Goal: Navigation & Orientation: Understand site structure

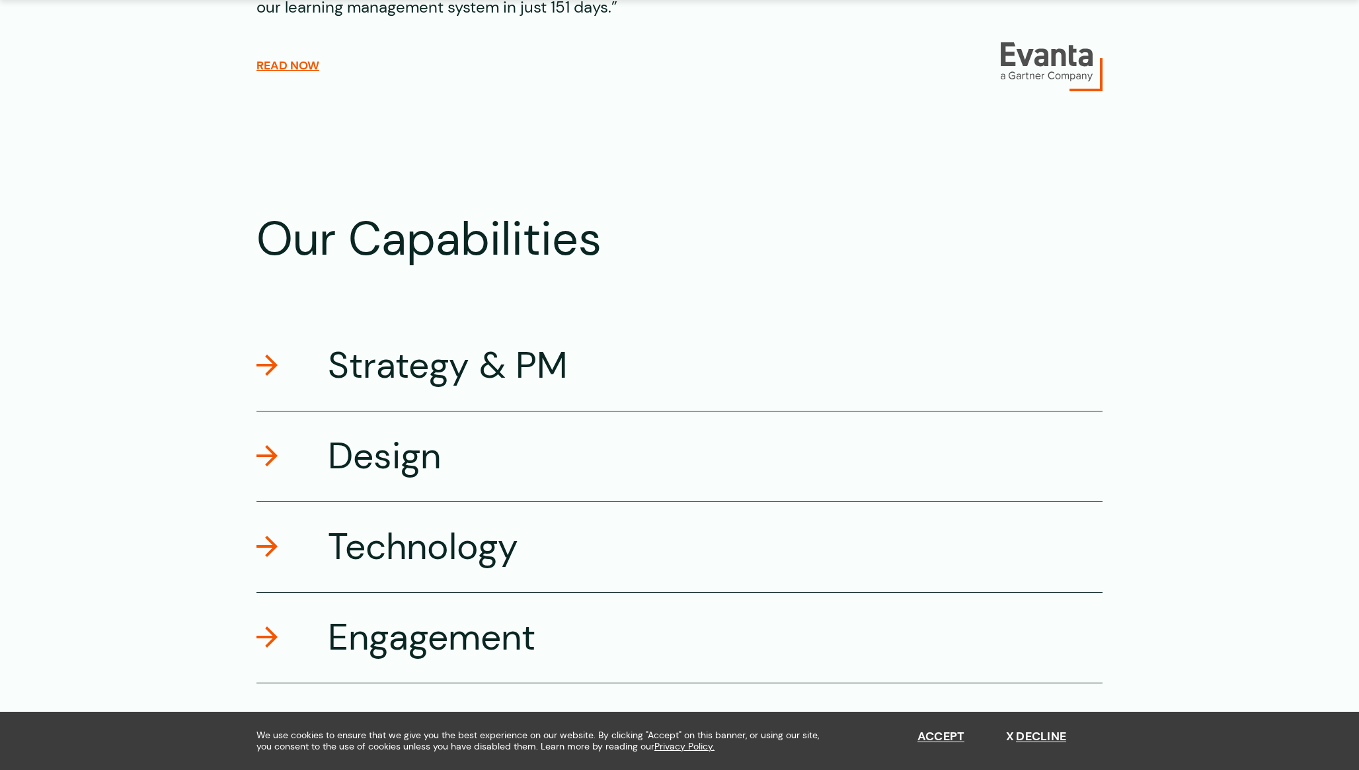
scroll to position [2037, 0]
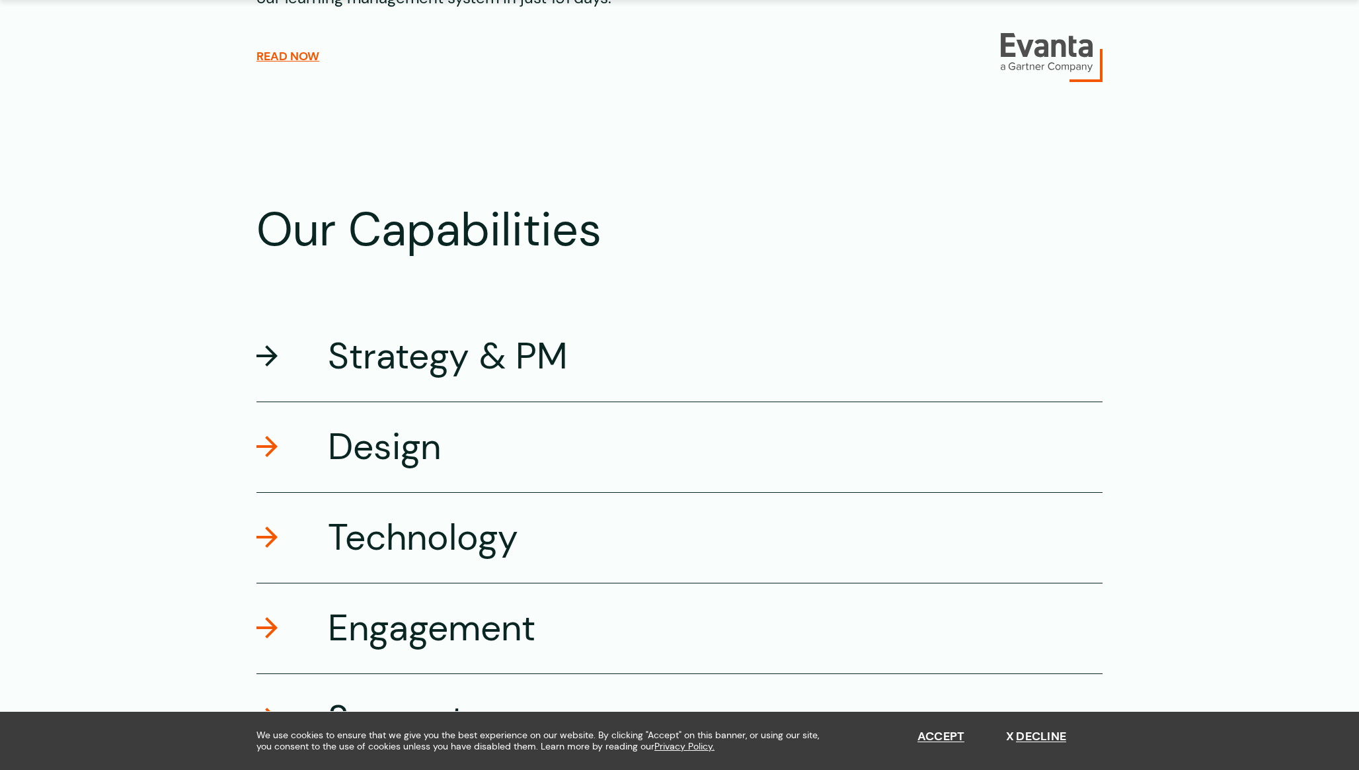
click at [520, 357] on h3 "Strategy & PM" at bounding box center [448, 356] width 240 height 47
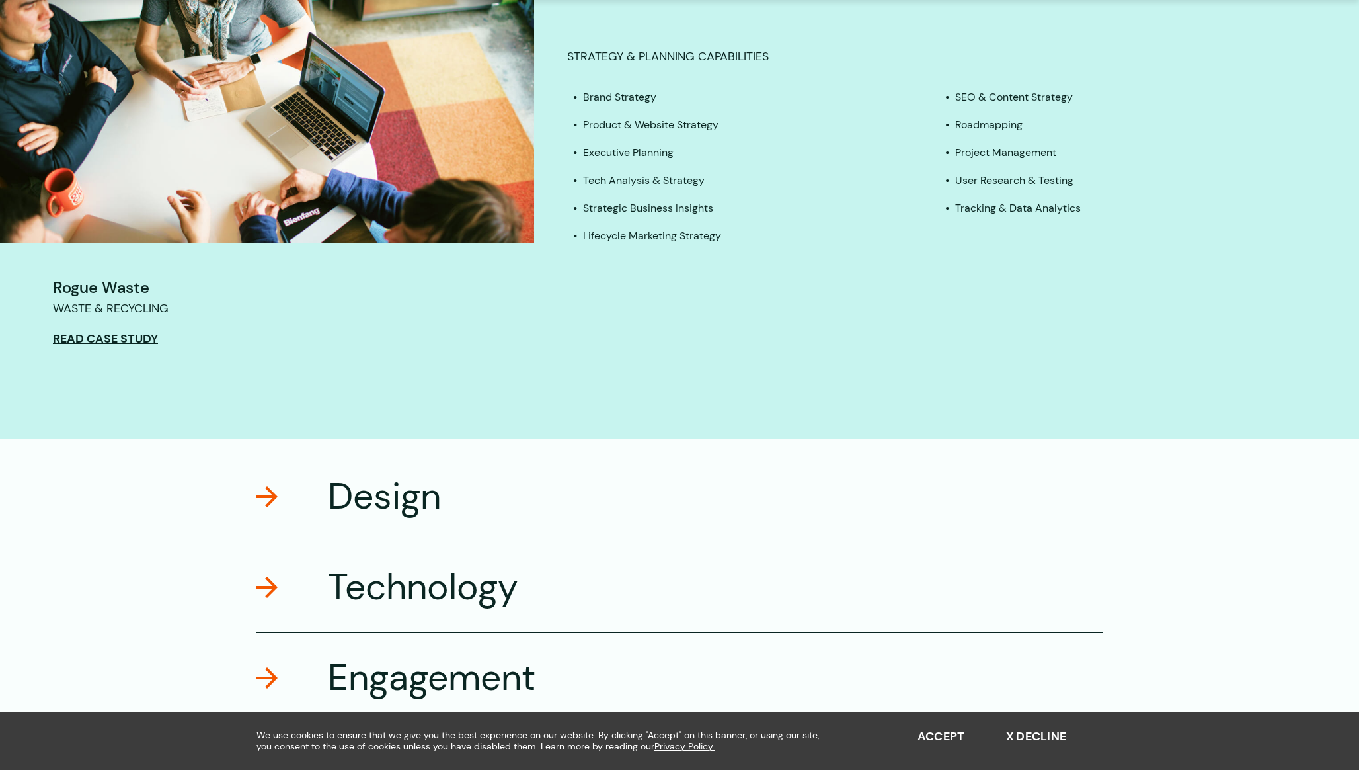
scroll to position [2703, 0]
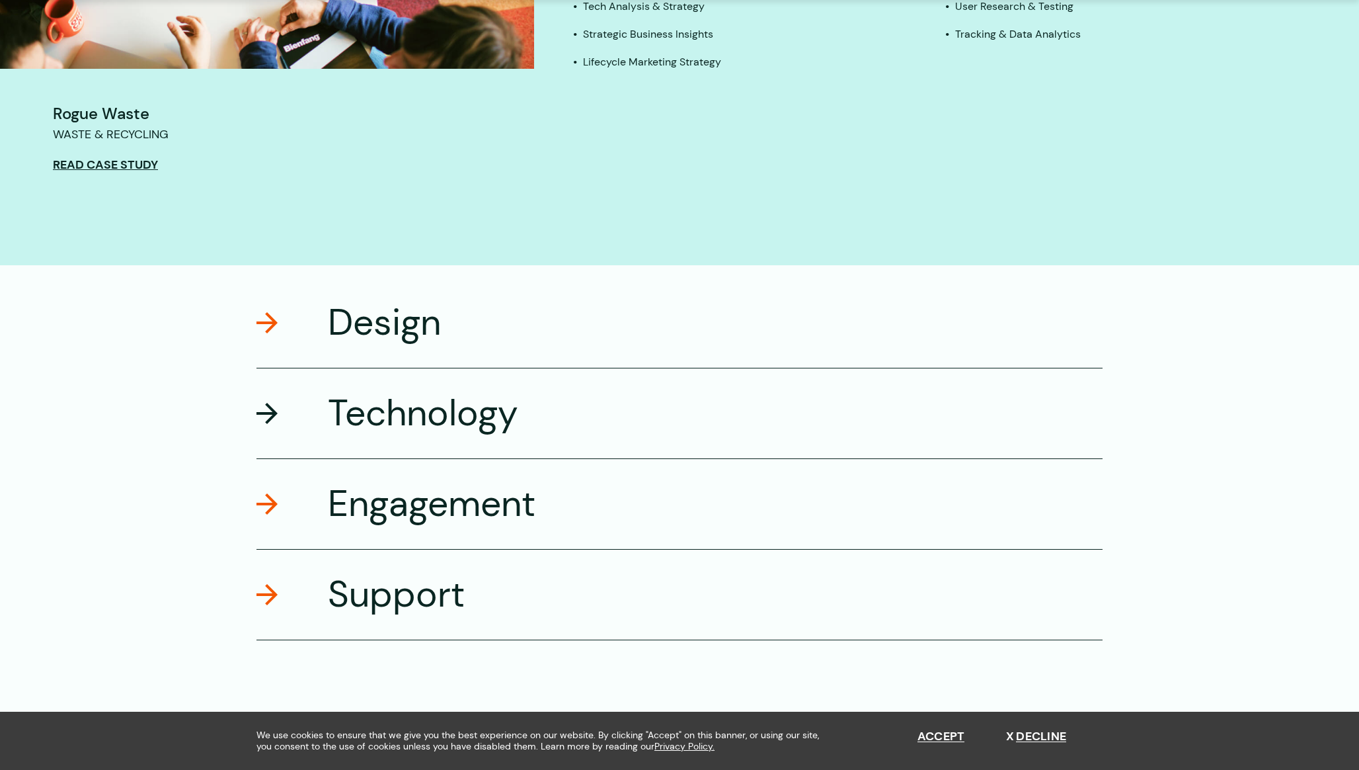
click at [490, 451] on div "Technology" at bounding box center [680, 413] width 846 height 91
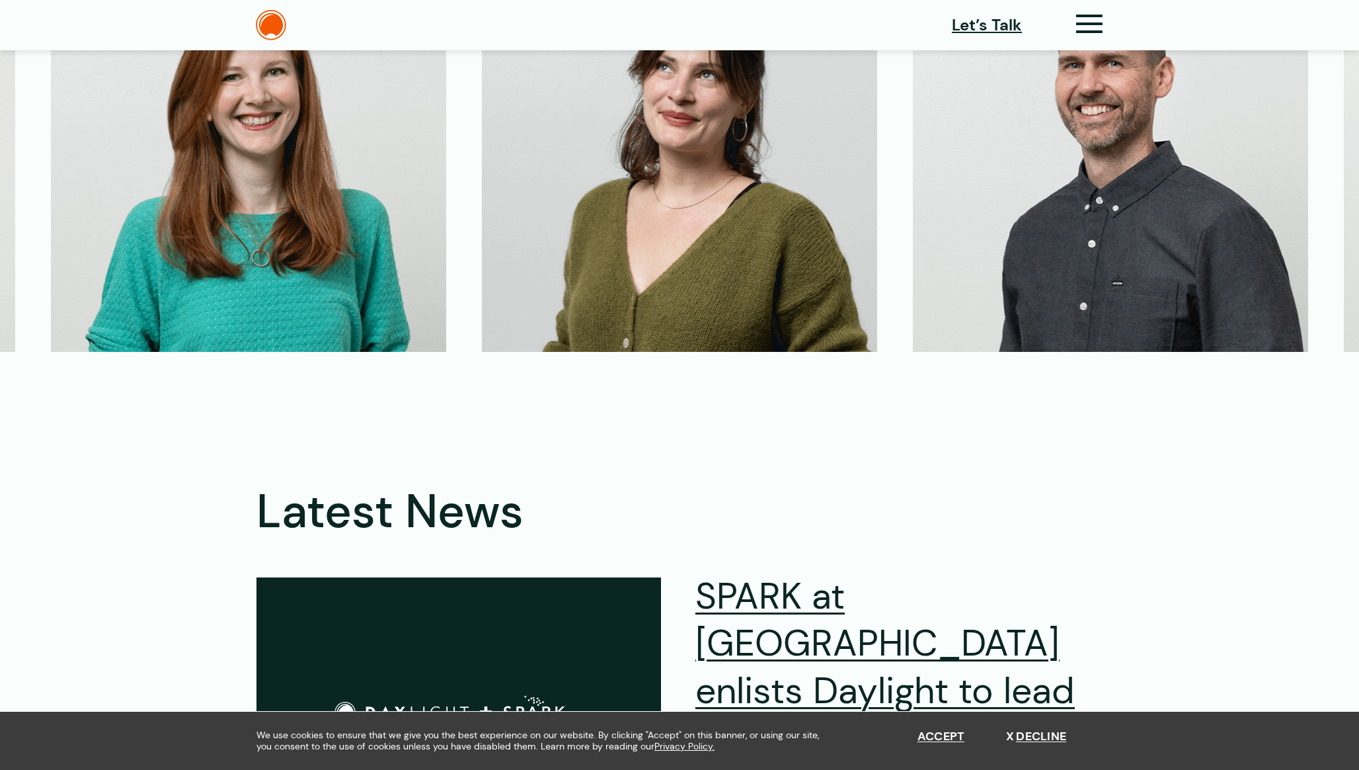
scroll to position [3786, 0]
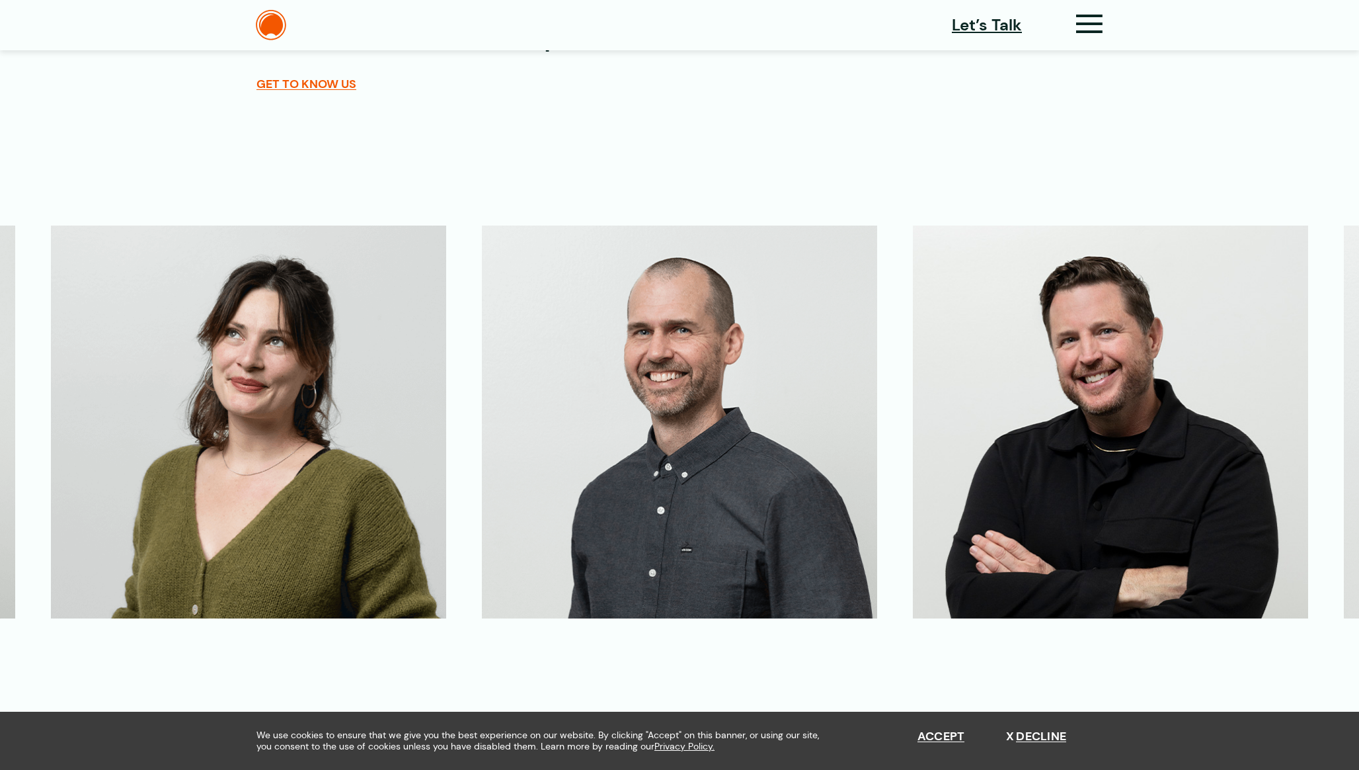
click at [569, 368] on img at bounding box center [679, 421] width 395 height 393
click at [621, 379] on img at bounding box center [679, 421] width 395 height 393
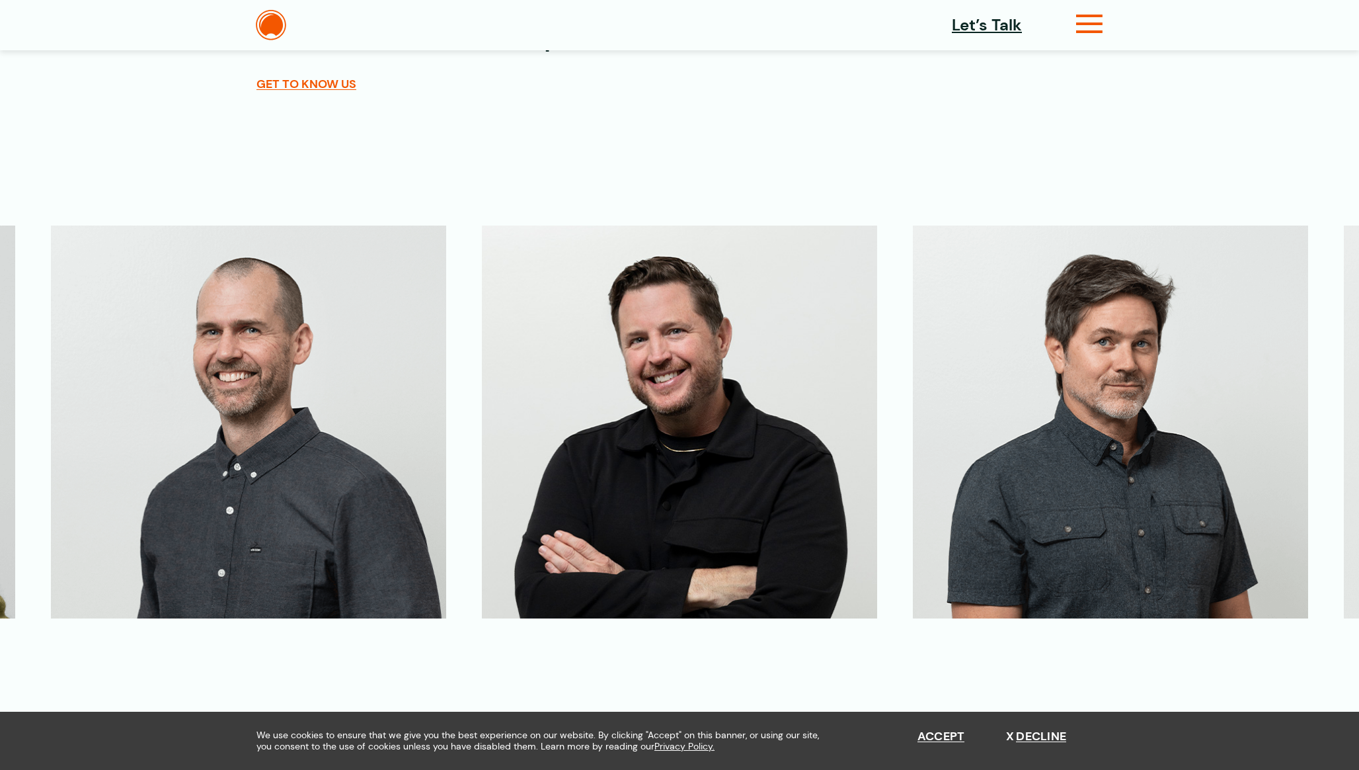
click at [1077, 25] on icon at bounding box center [1089, 29] width 27 height 14
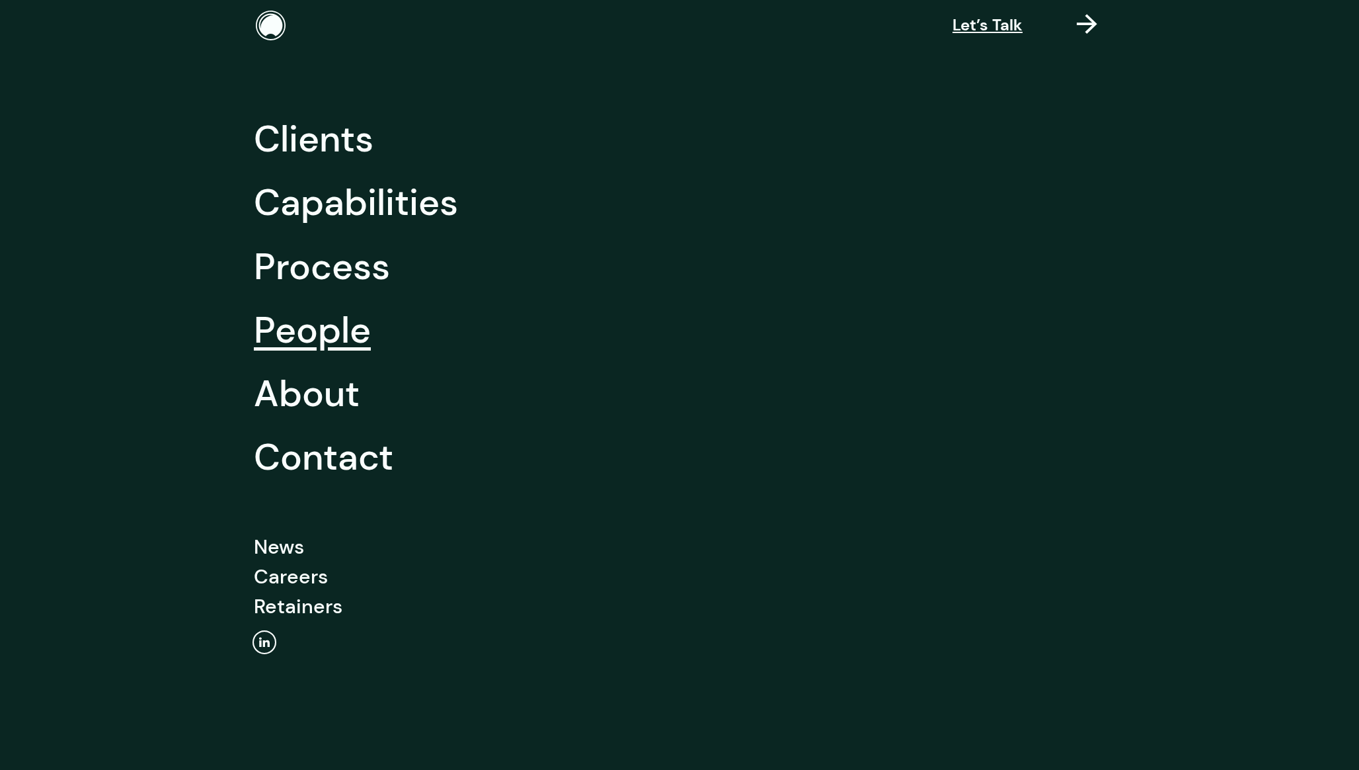
click at [336, 352] on link "People" at bounding box center [312, 329] width 117 height 63
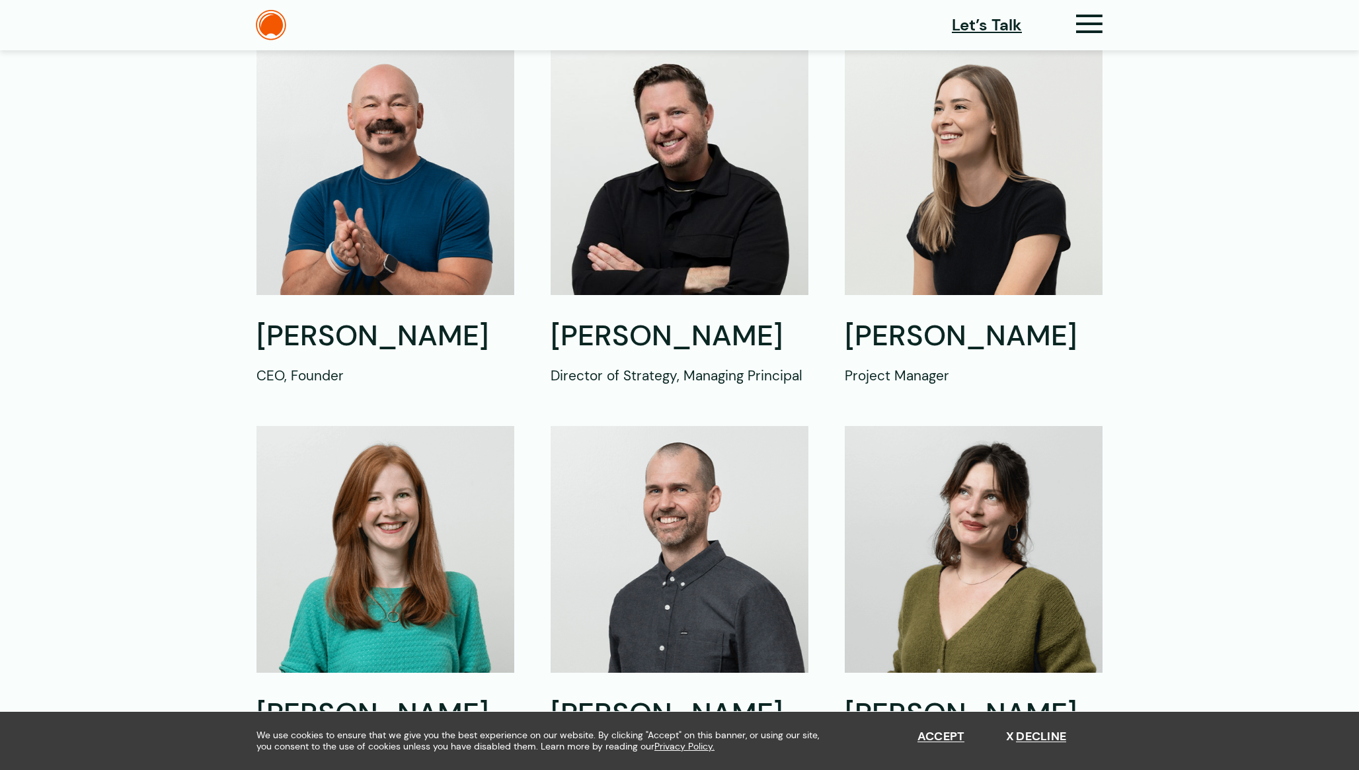
scroll to position [459, 0]
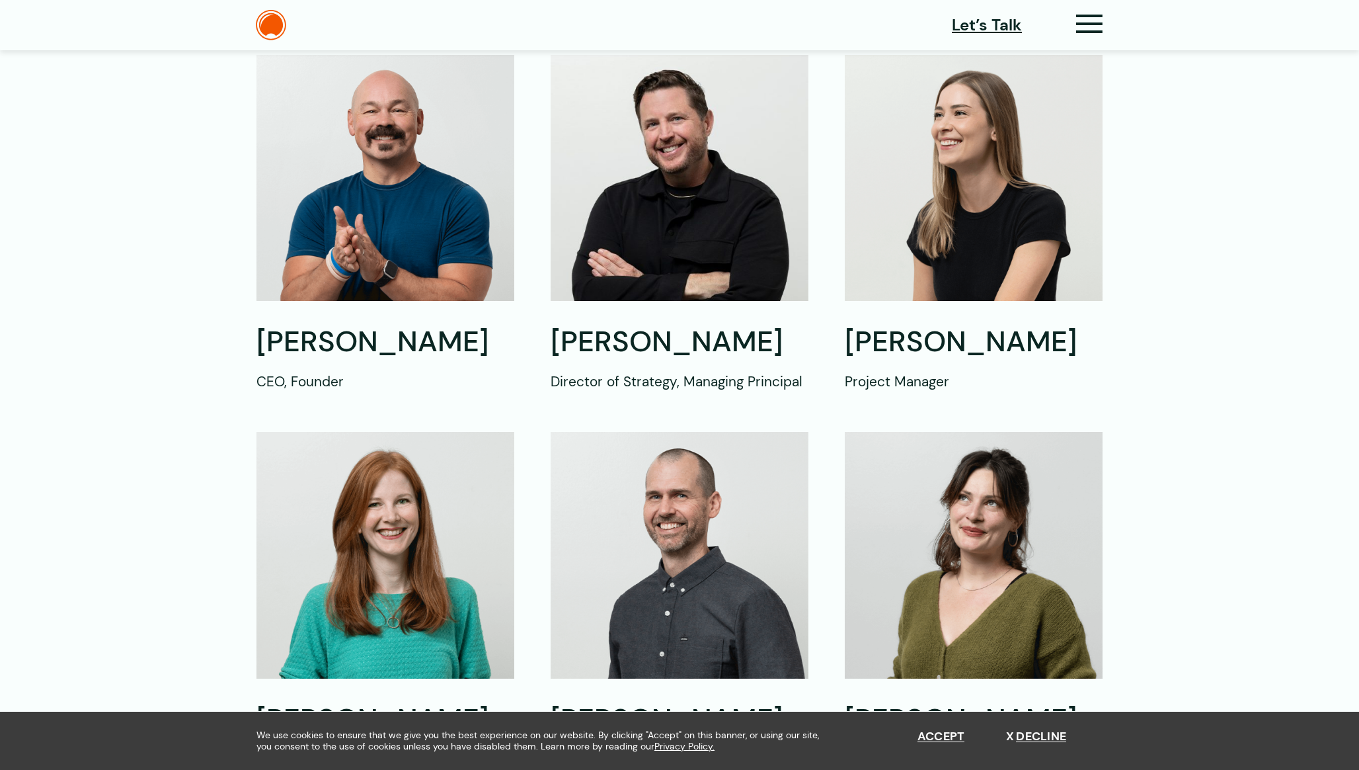
click at [367, 165] on img at bounding box center [386, 178] width 258 height 246
click at [344, 340] on h2 "Shawn Mann" at bounding box center [386, 342] width 258 height 38
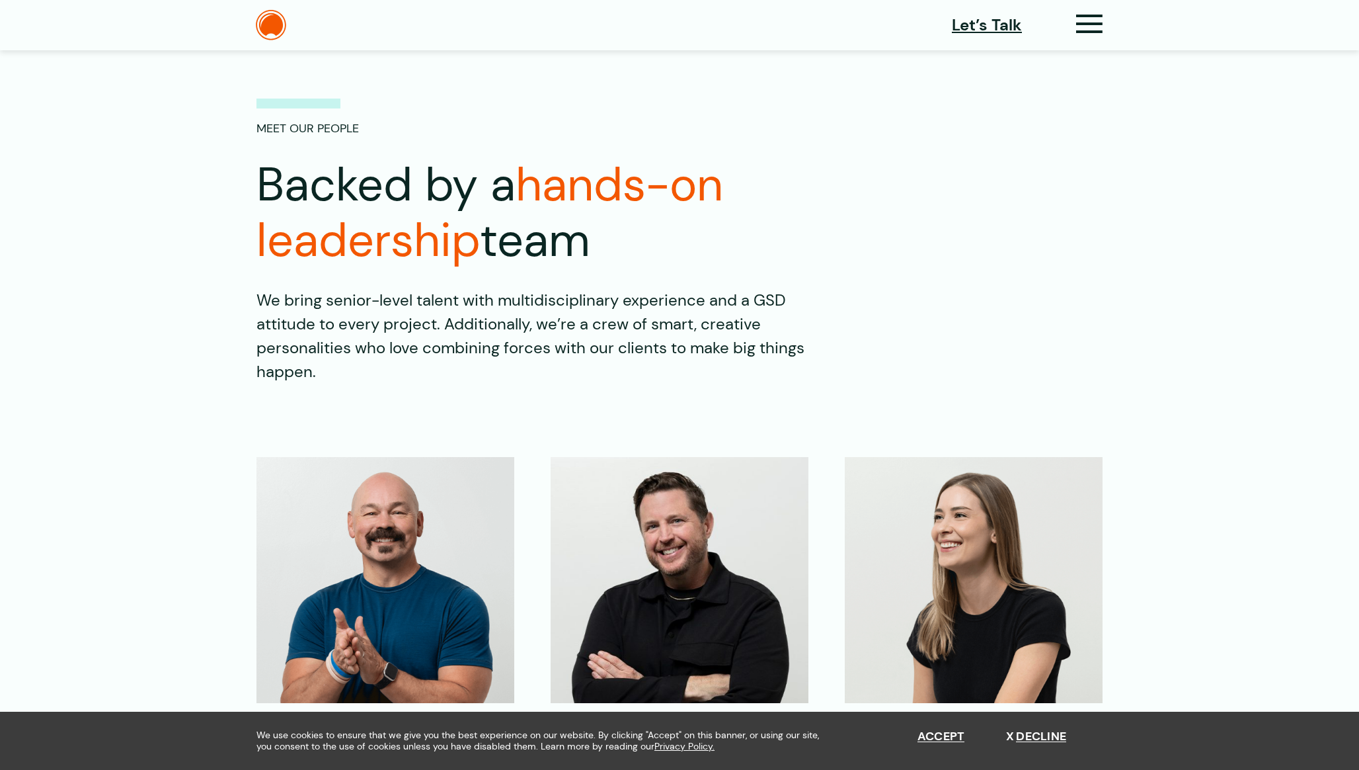
scroll to position [0, 0]
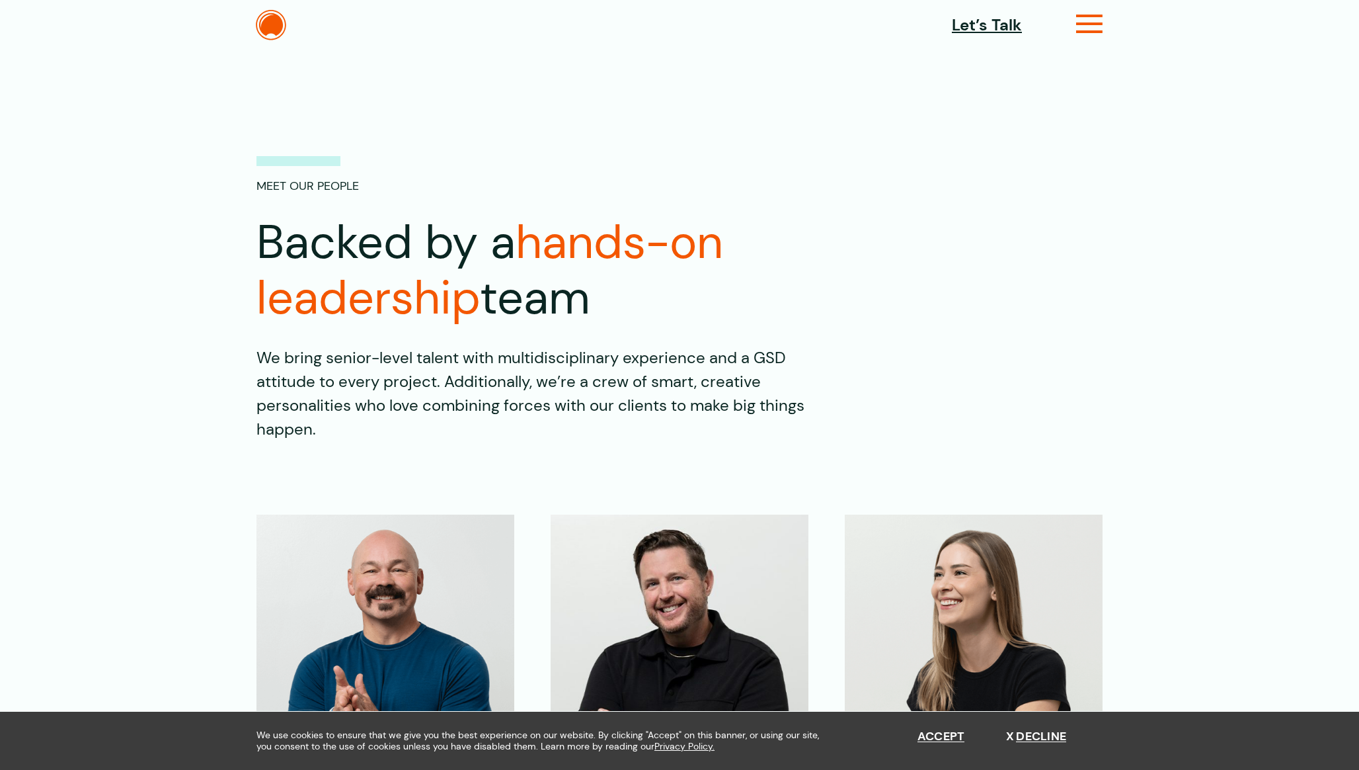
click at [1095, 26] on icon at bounding box center [1089, 29] width 27 height 14
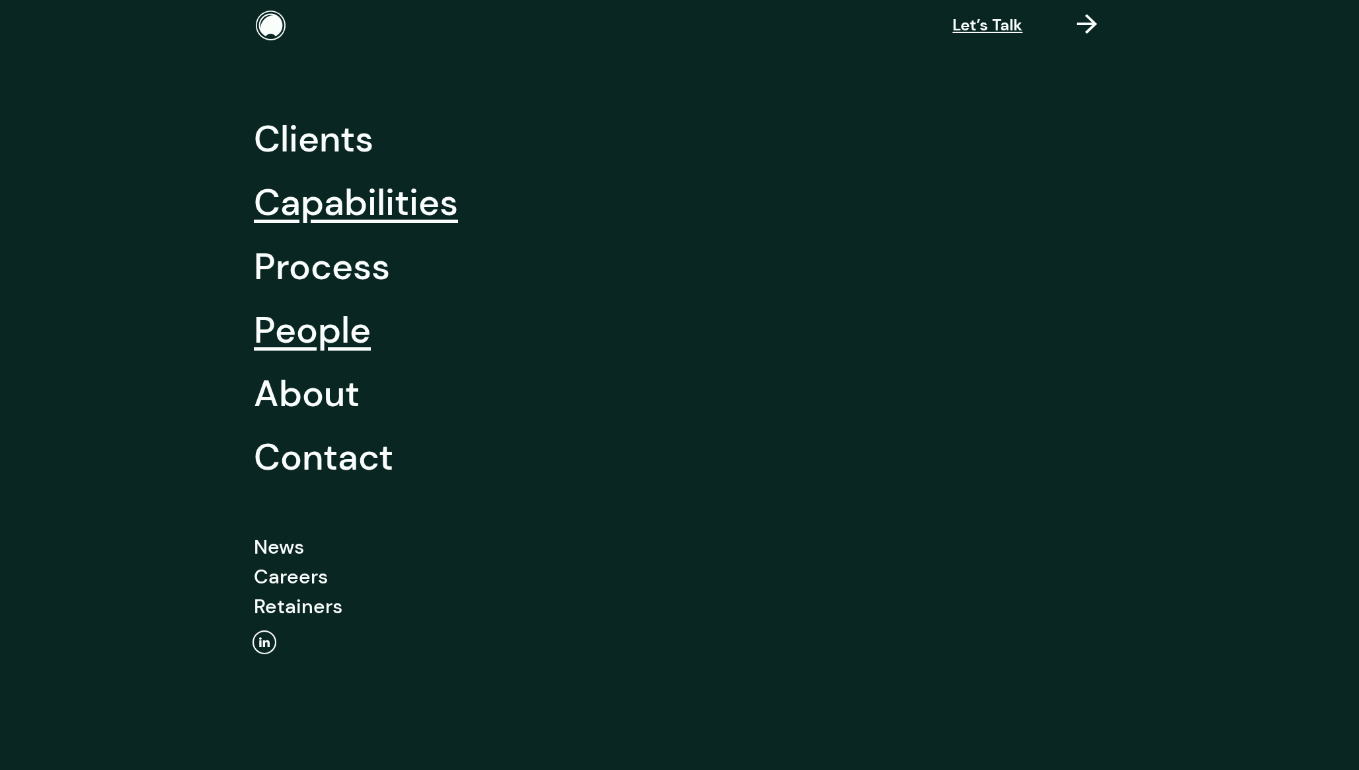
click at [328, 193] on link "Capabilities" at bounding box center [356, 202] width 204 height 63
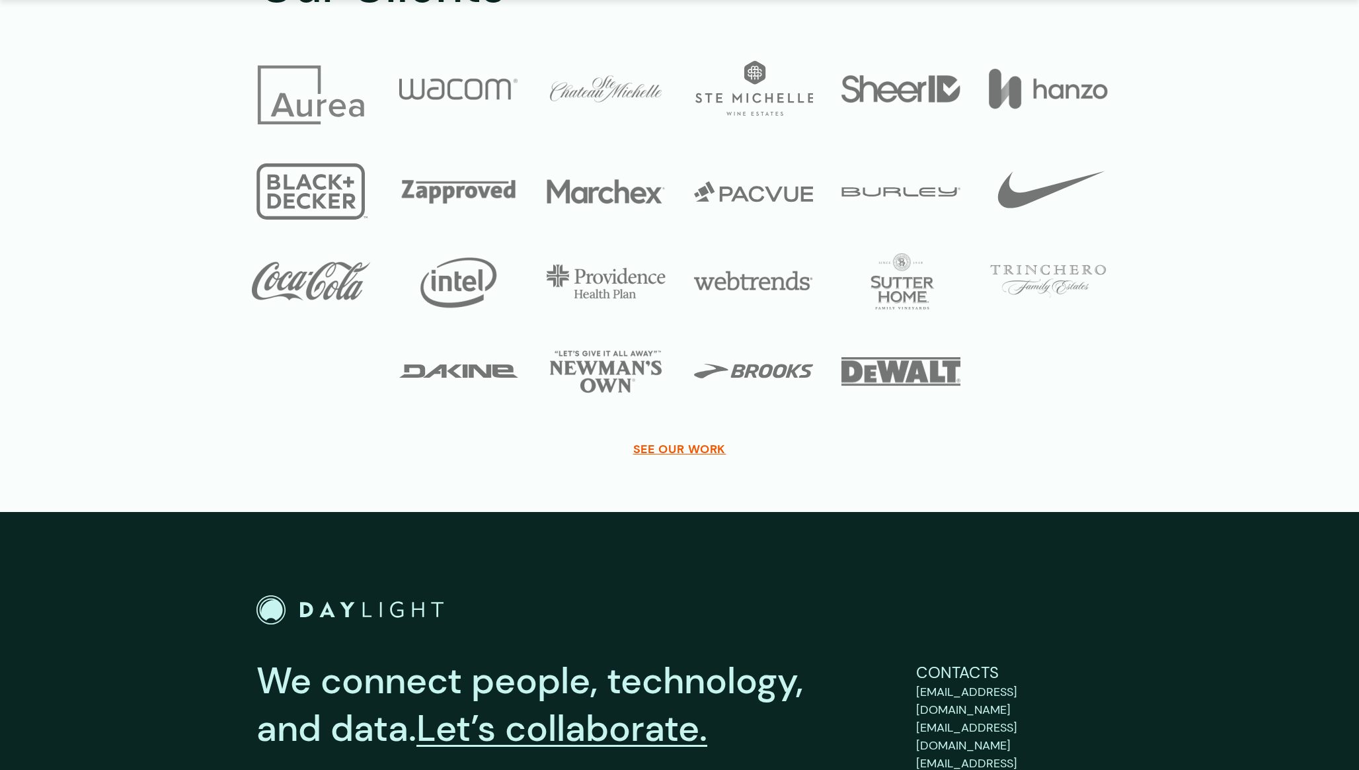
scroll to position [4675, 0]
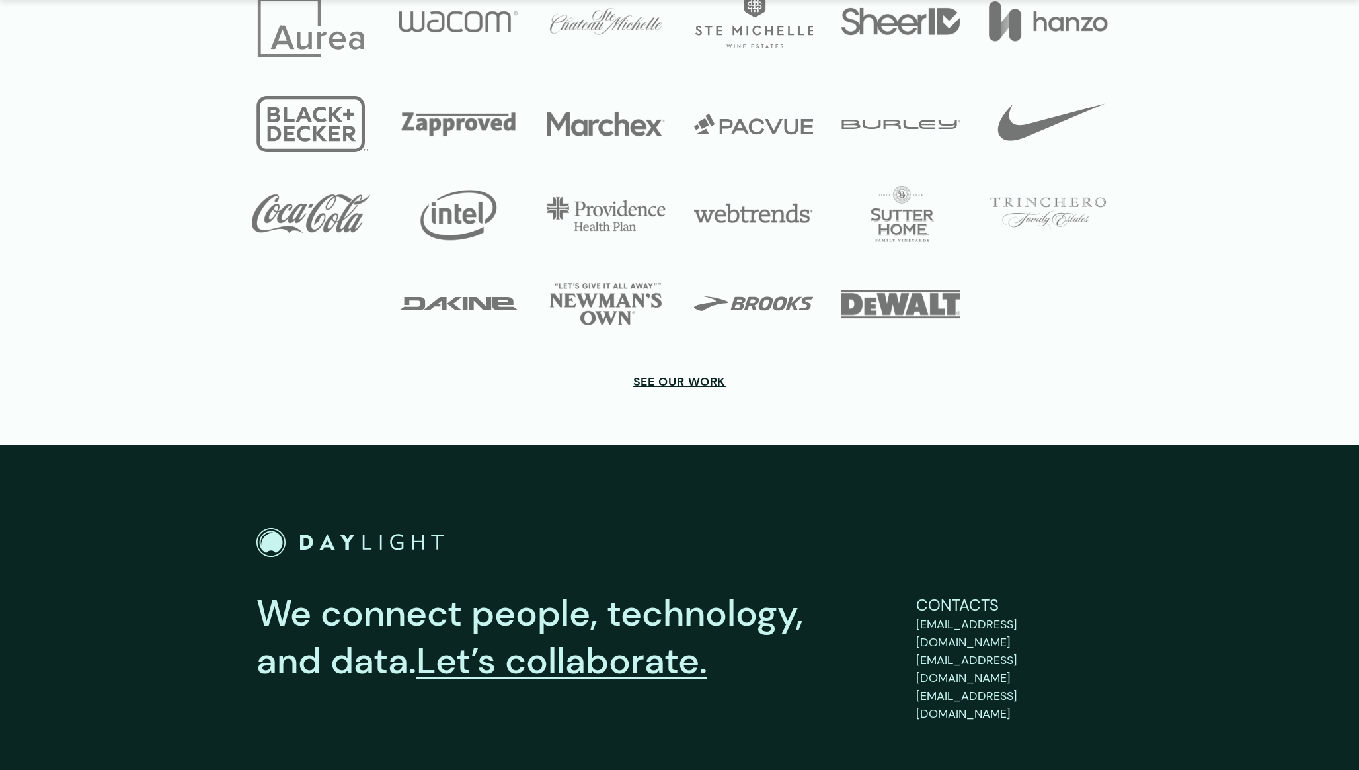
click at [705, 374] on span "SEE OUR WORK" at bounding box center [679, 381] width 93 height 15
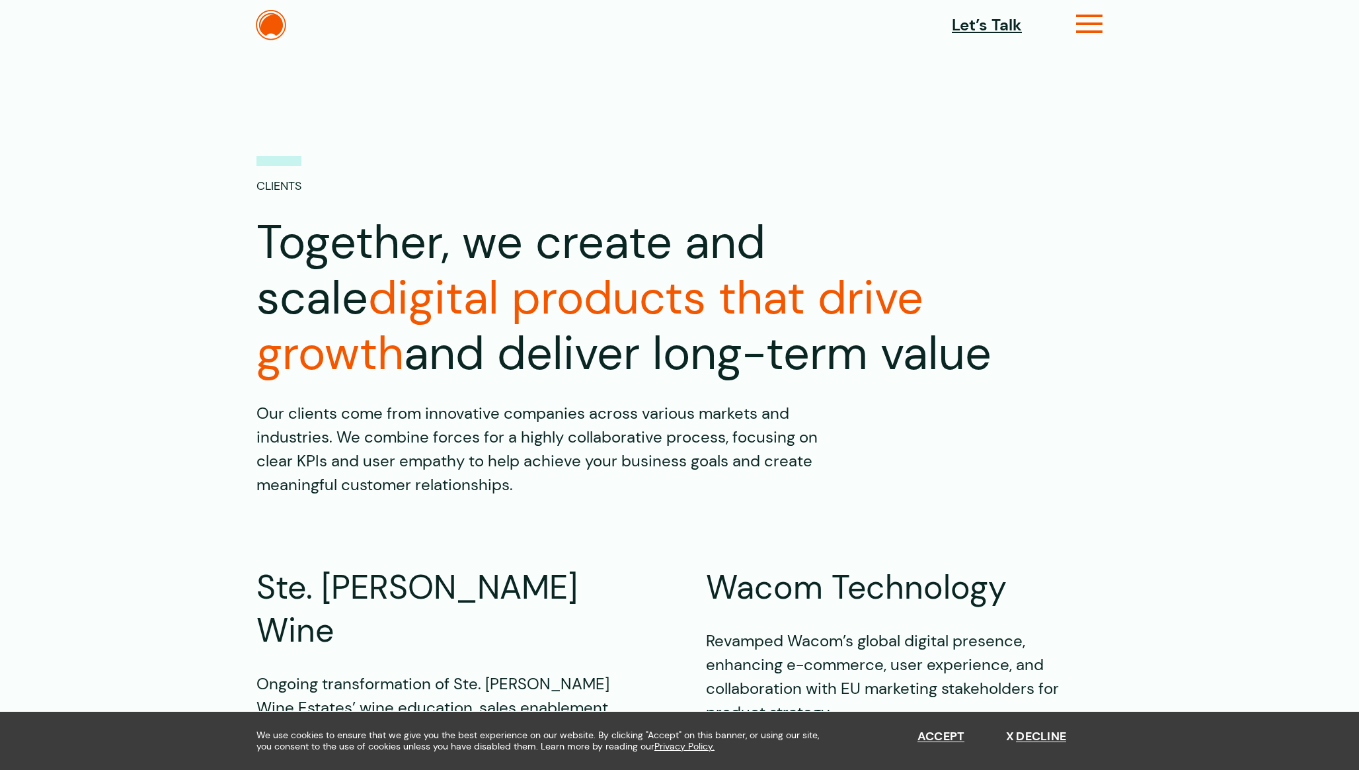
click at [1090, 36] on icon at bounding box center [1089, 29] width 27 height 14
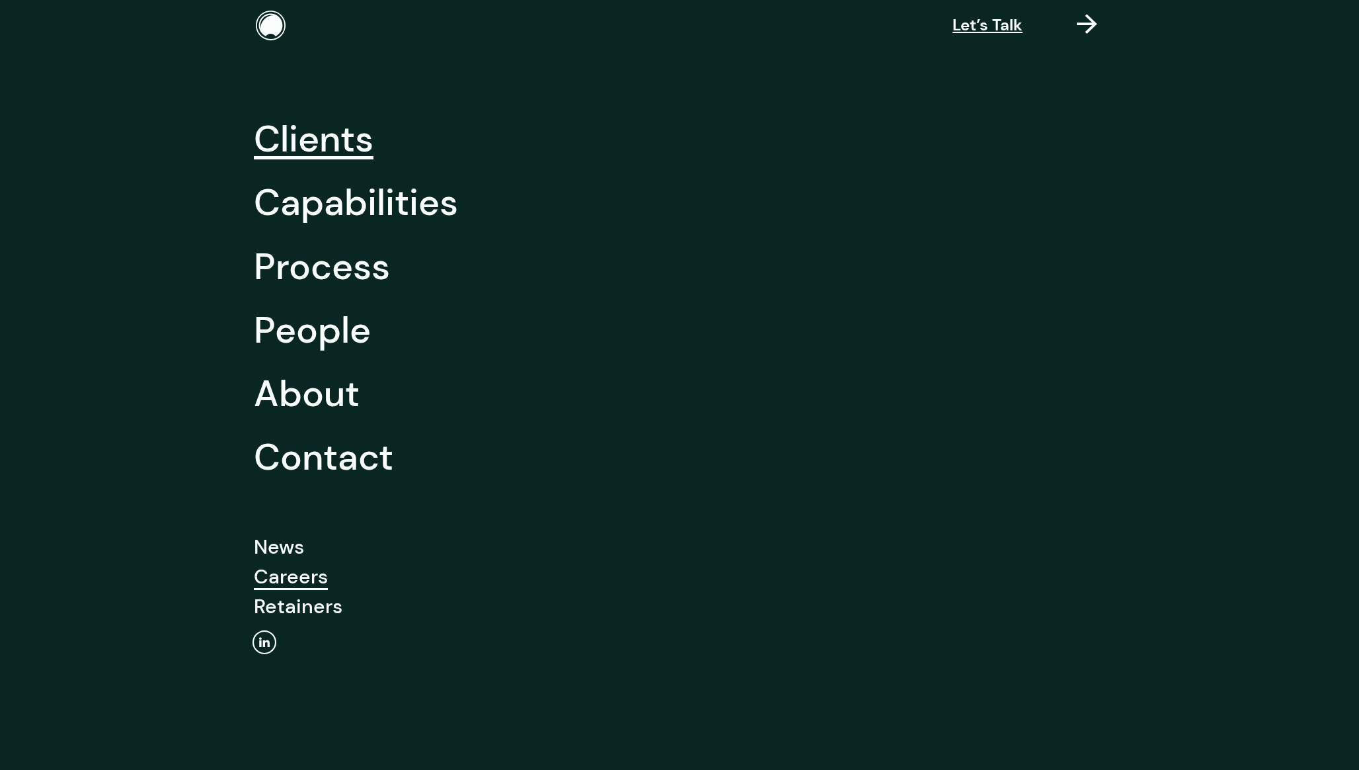
click at [292, 578] on link "Careers" at bounding box center [291, 576] width 74 height 30
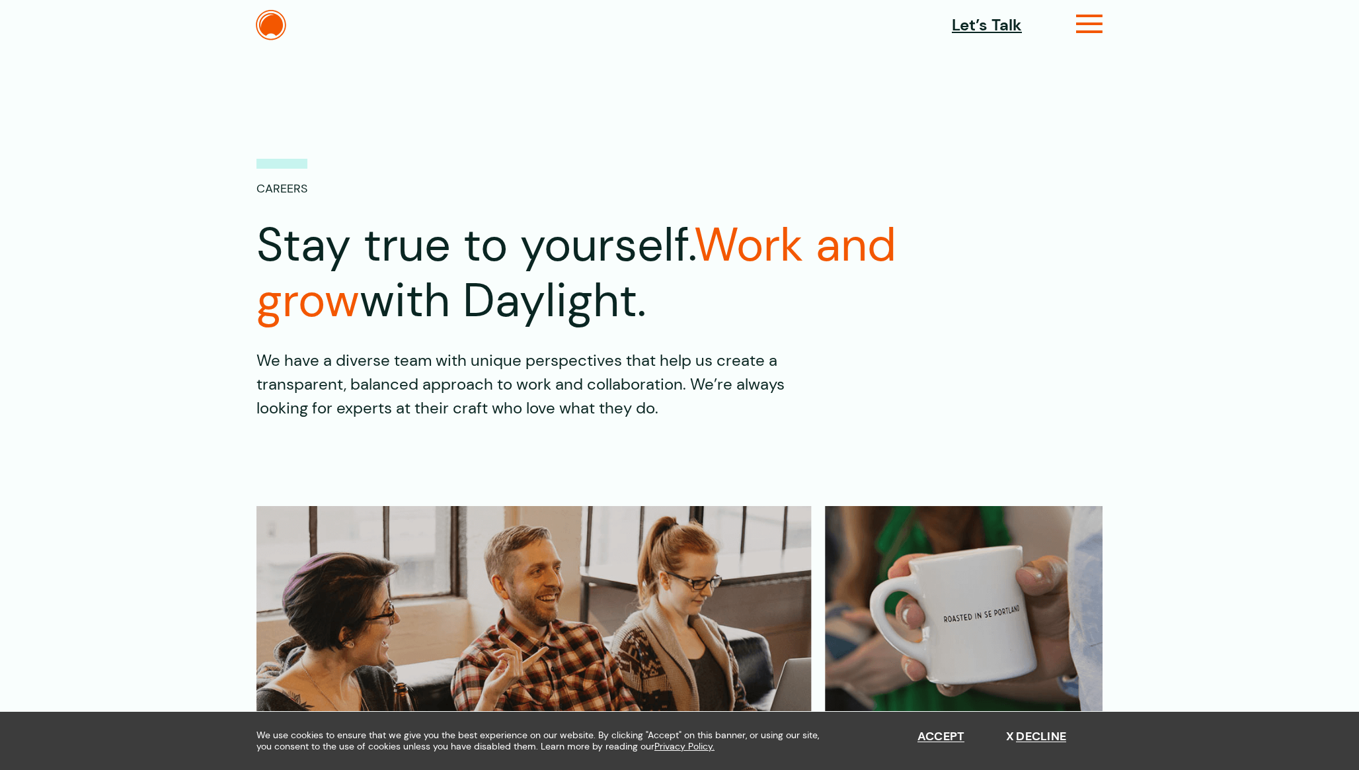
click at [1096, 22] on icon at bounding box center [1089, 29] width 27 height 14
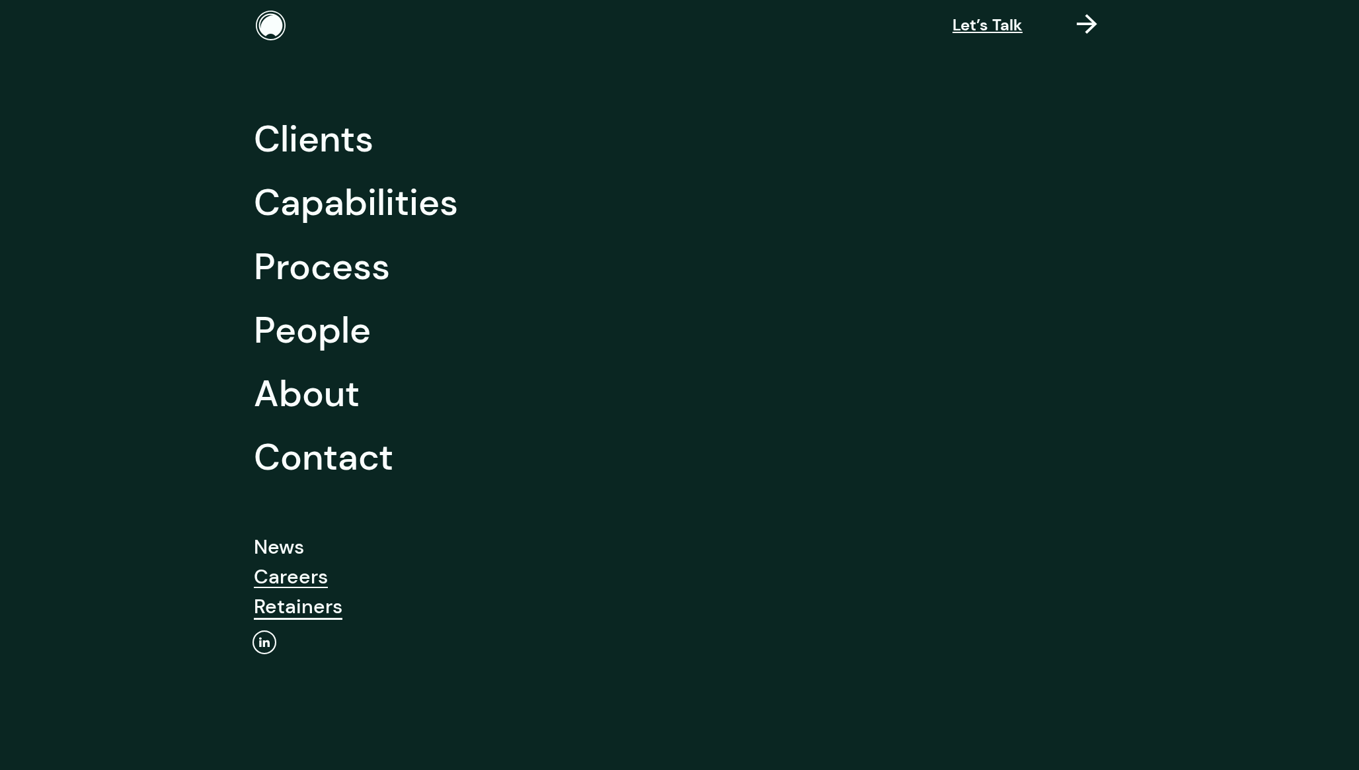
click at [275, 608] on link "Retainers" at bounding box center [298, 606] width 89 height 30
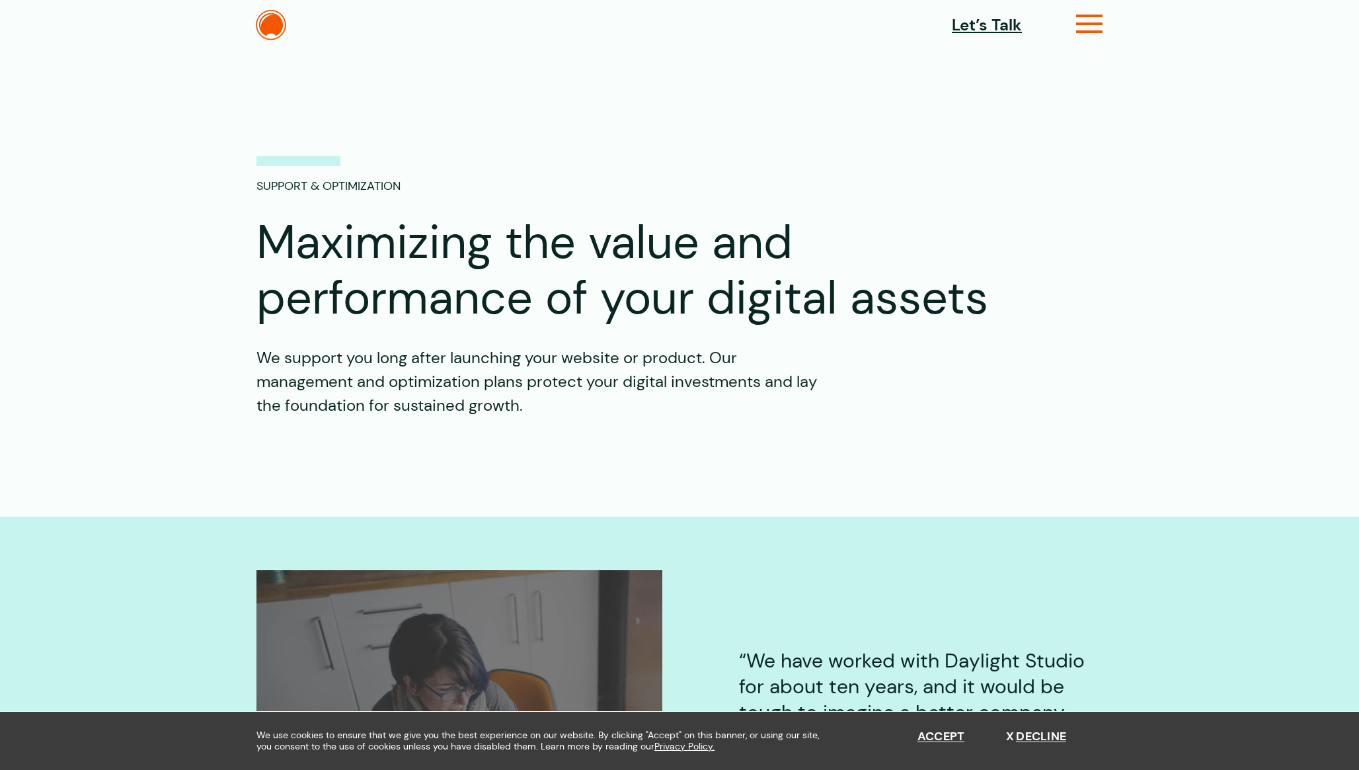
click at [1086, 25] on icon at bounding box center [1089, 29] width 27 height 14
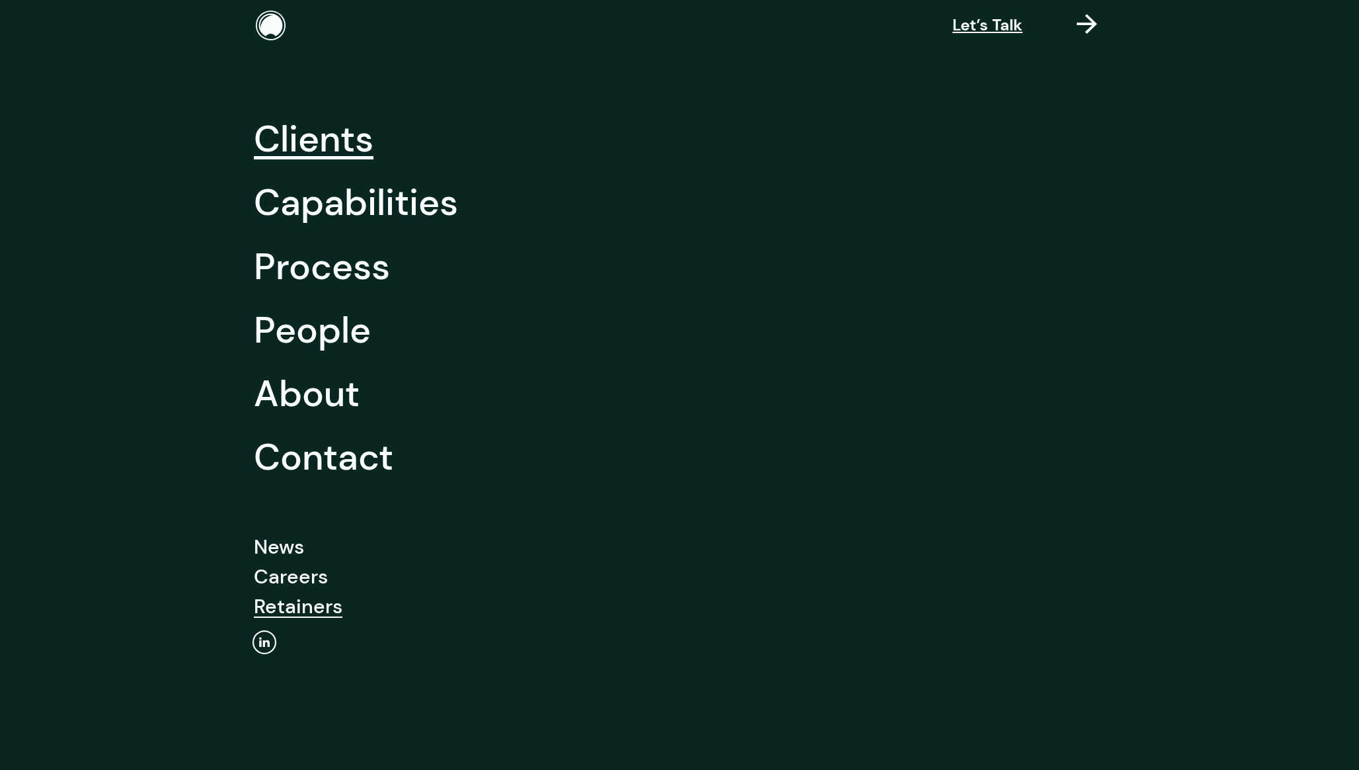
click at [328, 150] on link "Clients" at bounding box center [314, 138] width 120 height 63
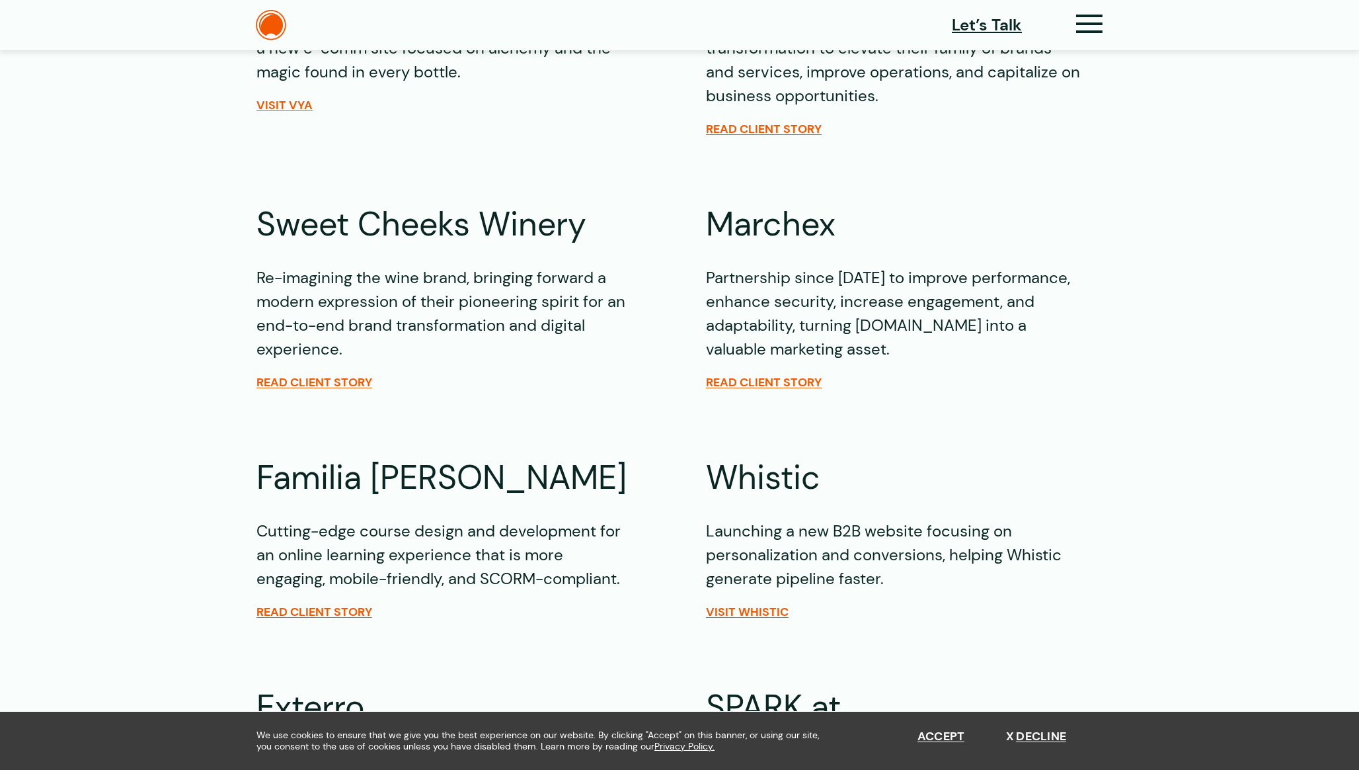
scroll to position [2274, 0]
